Goal: Task Accomplishment & Management: Use online tool/utility

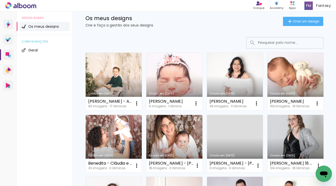
scroll to position [21, 0]
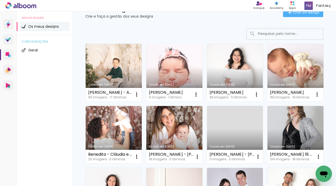
click at [317, 126] on link "Criado em [DATE]" at bounding box center [296, 135] width 56 height 58
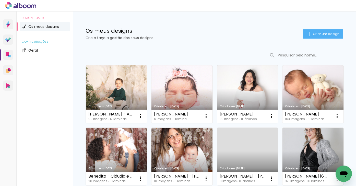
click at [130, 95] on link "Criado em [DATE]" at bounding box center [116, 94] width 61 height 58
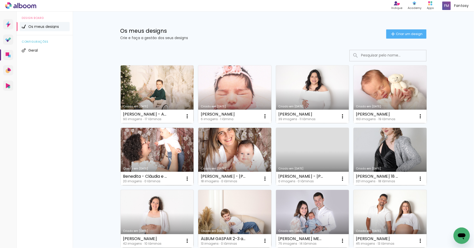
click at [366, 54] on input at bounding box center [395, 55] width 73 height 10
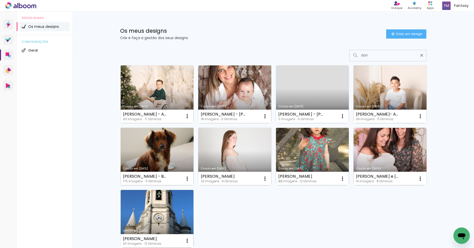
type input "dan"
type paper-input "dan"
click at [156, 156] on link "Criado em [DATE]" at bounding box center [157, 157] width 73 height 58
